Goal: Find specific page/section: Find specific page/section

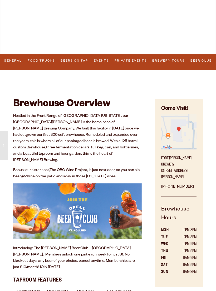
scroll to position [63, 0]
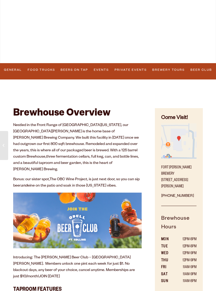
click at [103, 71] on link "Events" at bounding box center [101, 70] width 18 height 11
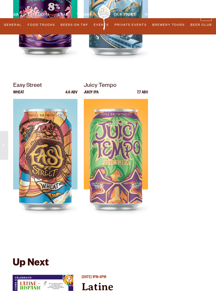
scroll to position [2149, 0]
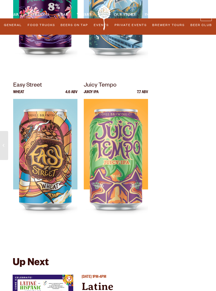
click at [13, 27] on link "Beer" at bounding box center [13, 15] width 9 height 24
click at [16, 26] on link "Beer" at bounding box center [13, 15] width 9 height 24
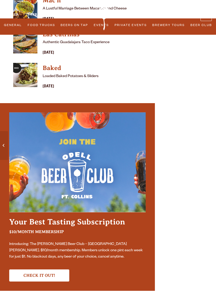
scroll to position [2358, 0]
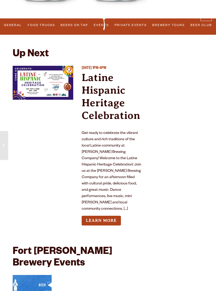
click at [42, 26] on link "Taprooms" at bounding box center [38, 15] width 22 height 24
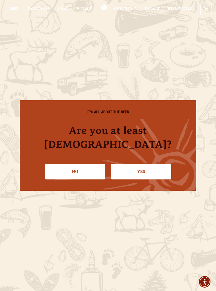
click at [133, 166] on link "Yes" at bounding box center [141, 171] width 60 height 15
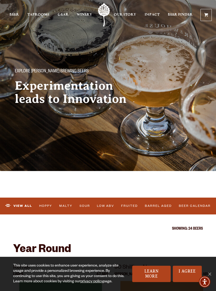
click at [16, 13] on span "Beer" at bounding box center [13, 15] width 9 height 4
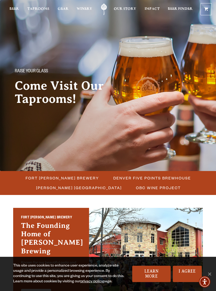
click at [56, 181] on span "Fort [PERSON_NAME] Brewery" at bounding box center [62, 178] width 73 height 8
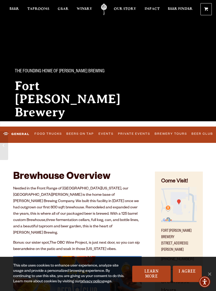
click at [48, 136] on link "Food Trucks" at bounding box center [48, 134] width 31 height 11
click at [47, 137] on link "Food Trucks" at bounding box center [43, 134] width 40 height 12
